Goal: Transaction & Acquisition: Purchase product/service

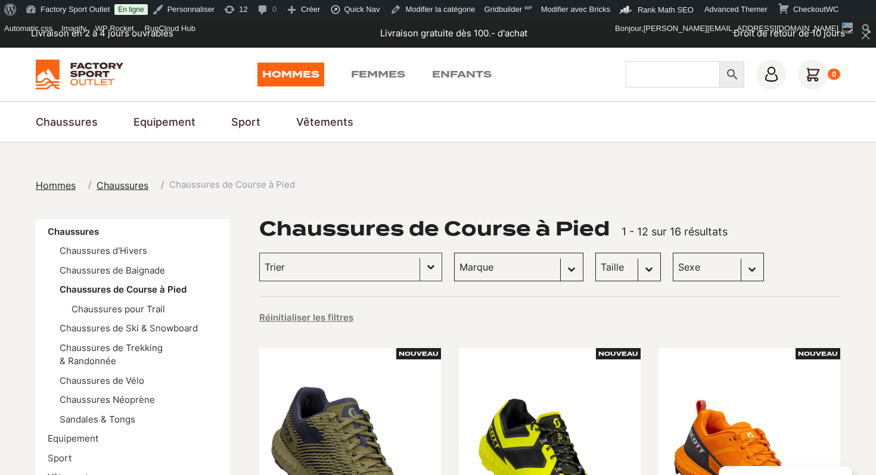
click at [671, 64] on input "Chercher" at bounding box center [673, 74] width 94 height 26
type input "vans"
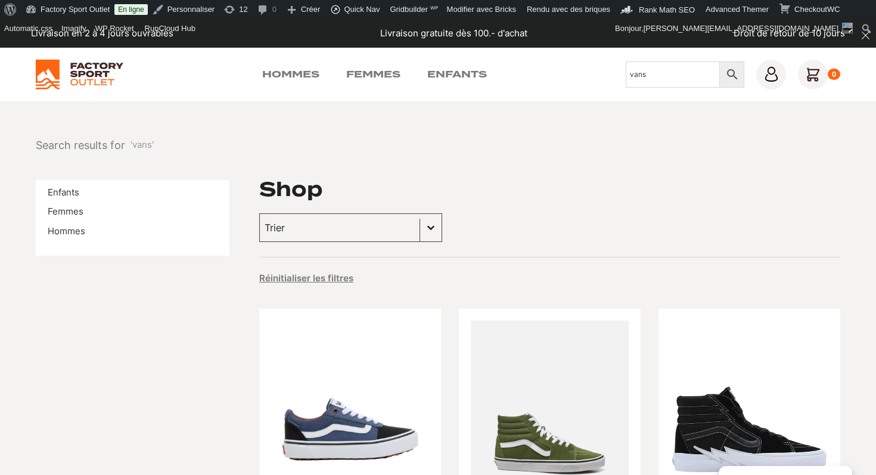
click at [680, 76] on input "vans" at bounding box center [673, 74] width 94 height 26
type input "vans road"
